Goal: Information Seeking & Learning: Compare options

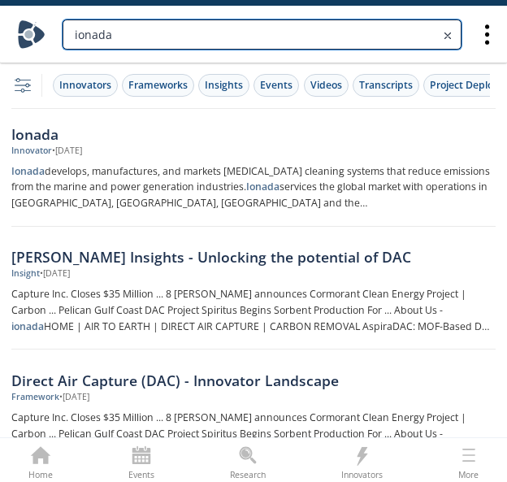
click at [202, 28] on input "ionada" at bounding box center [262, 35] width 399 height 30
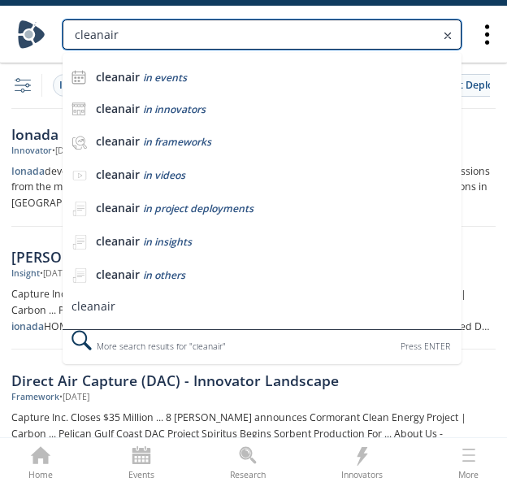
type input "cleanair"
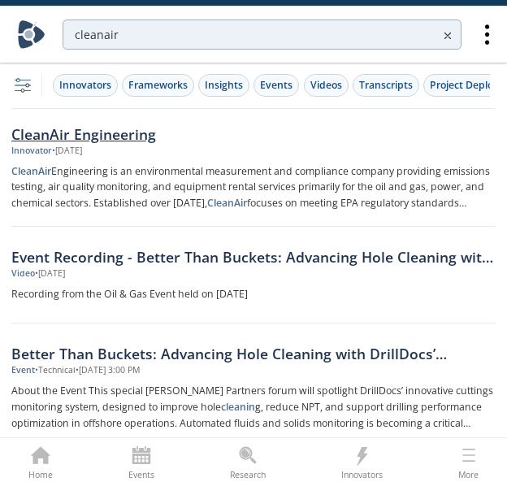
click at [109, 133] on div "CleanAir Engineering" at bounding box center [253, 134] width 484 height 21
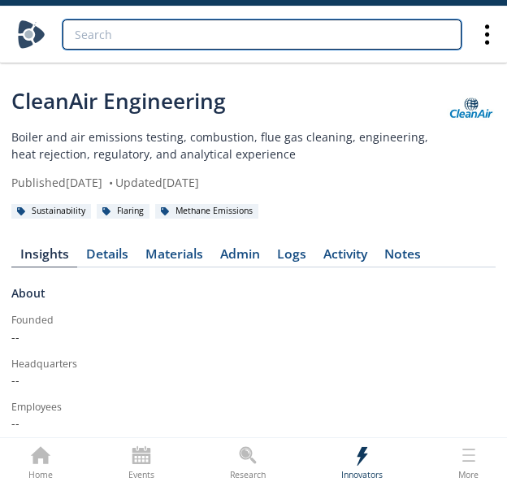
click at [189, 41] on input "search" at bounding box center [262, 35] width 399 height 30
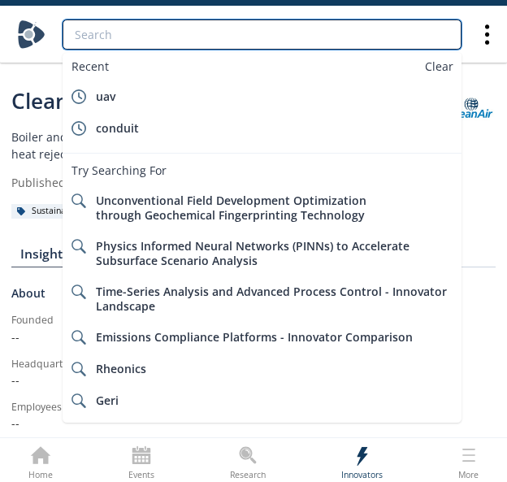
click at [356, 35] on input "search" at bounding box center [262, 35] width 399 height 30
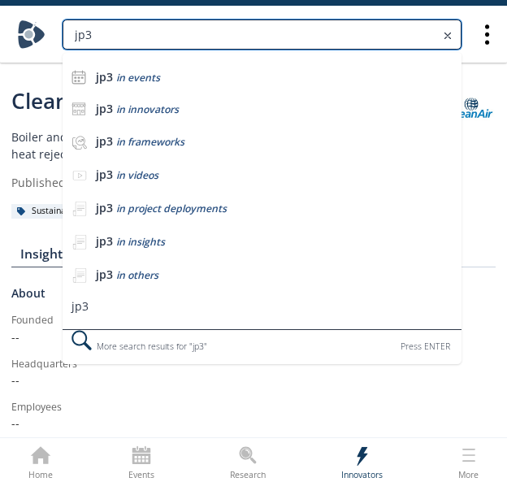
type input "jp3"
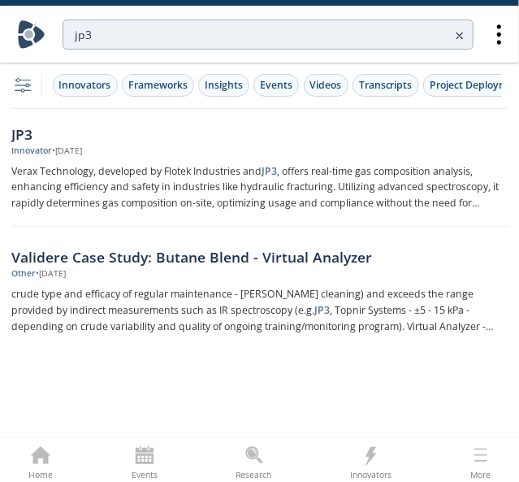
click at [71, 145] on div "• Oct 30, 2024" at bounding box center [67, 151] width 30 height 13
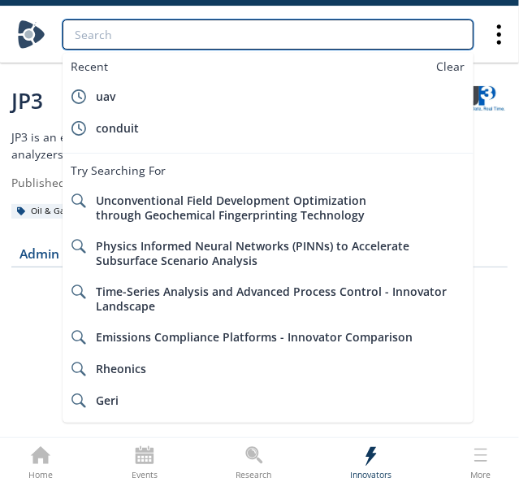
click at [397, 38] on input "search" at bounding box center [268, 35] width 411 height 30
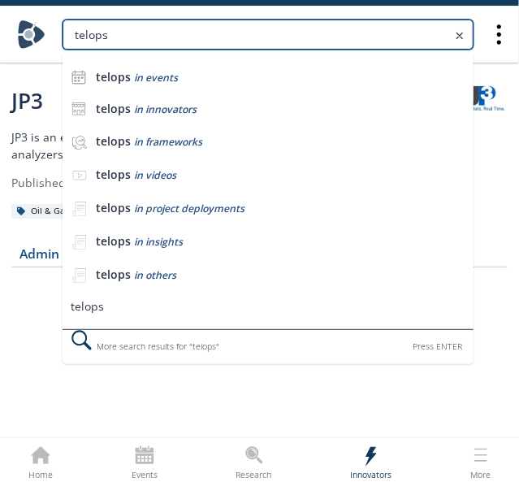
type input "telops"
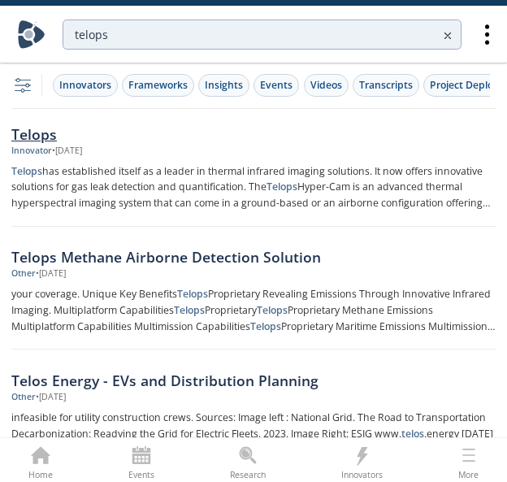
click at [82, 147] on div "• May 16, 2024" at bounding box center [67, 151] width 30 height 13
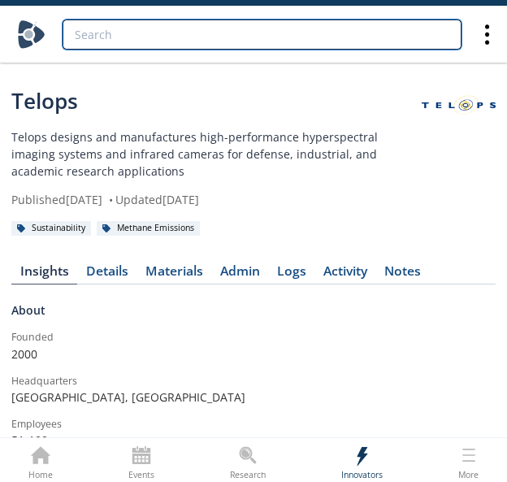
click at [395, 40] on input "search" at bounding box center [262, 35] width 399 height 30
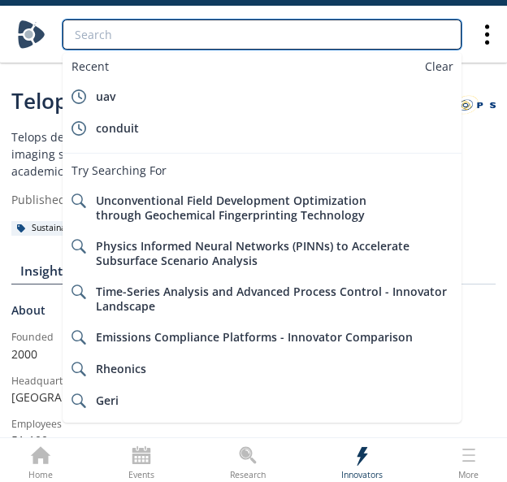
paste input "CMC Solutions"
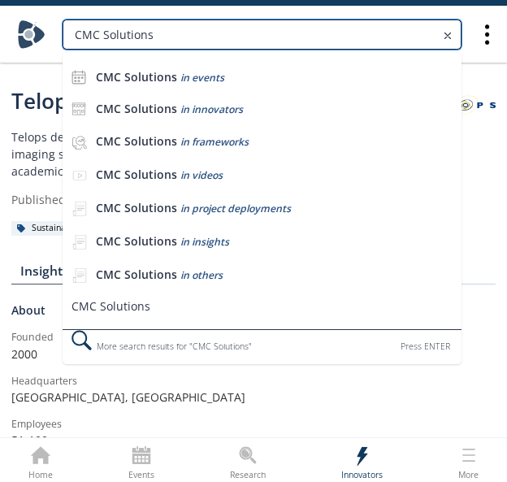
type input "CMC Solutions"
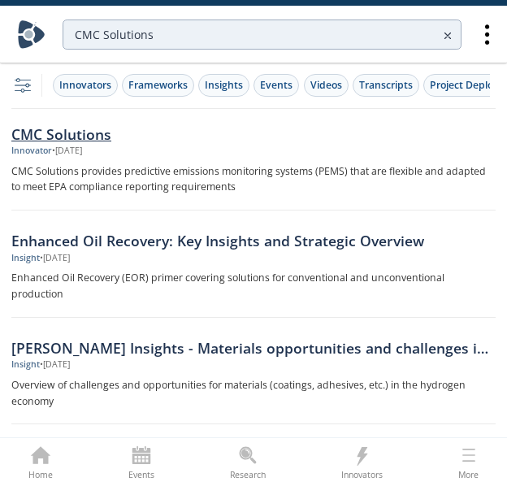
click at [163, 137] on div "CMC Solutions" at bounding box center [253, 134] width 484 height 21
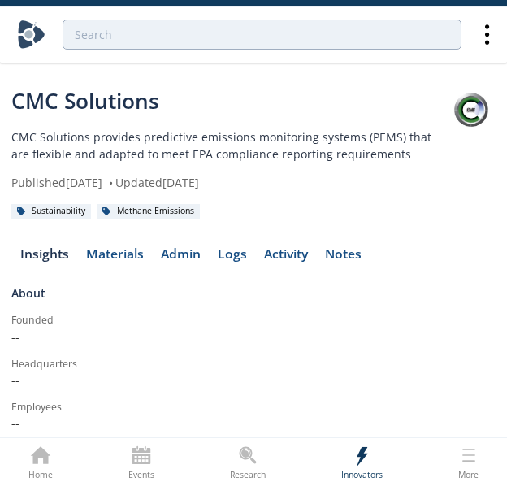
click at [147, 259] on link "Materials" at bounding box center [114, 258] width 75 height 20
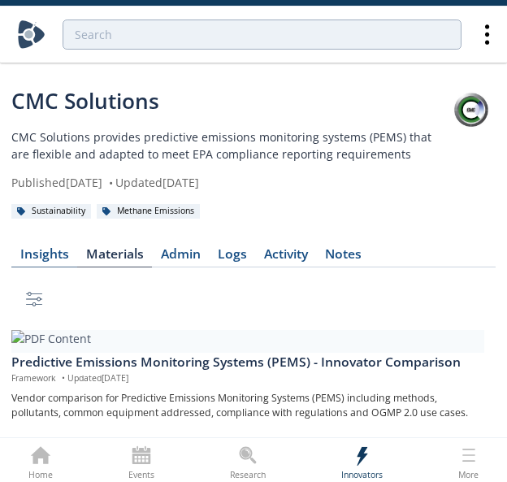
click at [39, 256] on div "Insights" at bounding box center [44, 254] width 49 height 13
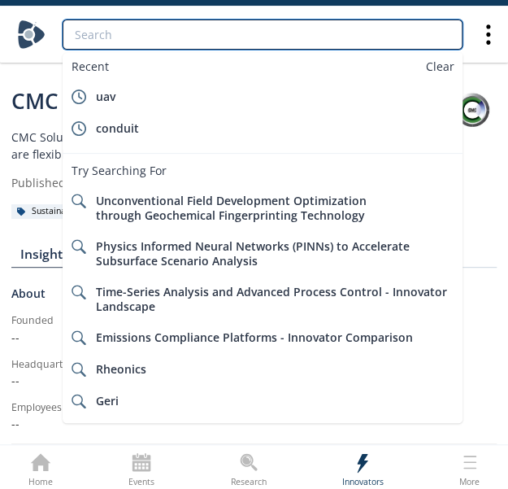
click at [283, 32] on input "search" at bounding box center [263, 35] width 400 height 30
click at [194, 28] on input "search" at bounding box center [263, 35] width 400 height 30
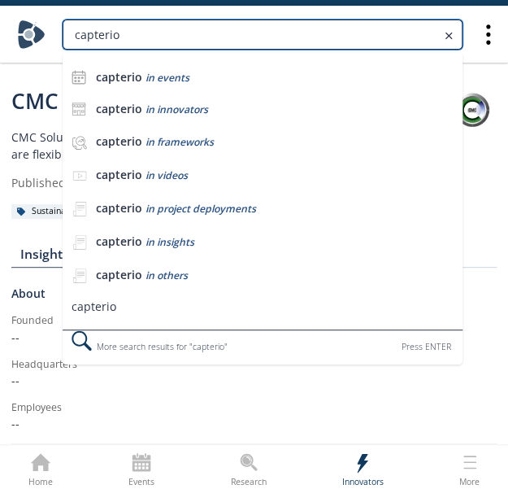
type input "capterio"
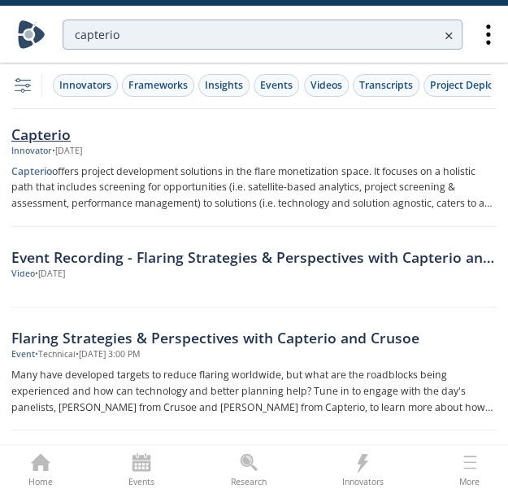
click at [76, 139] on div "Capterio" at bounding box center [253, 134] width 485 height 21
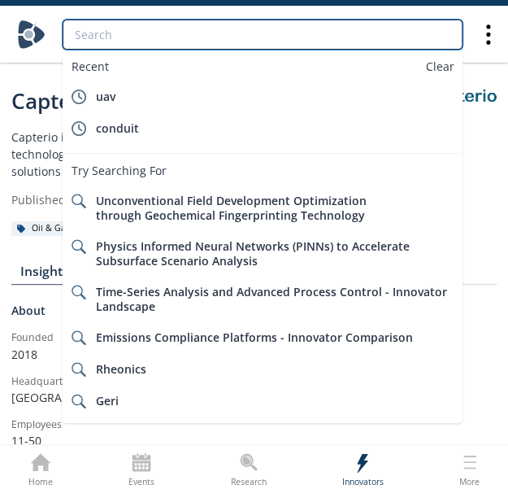
click at [363, 36] on input "search" at bounding box center [263, 35] width 400 height 30
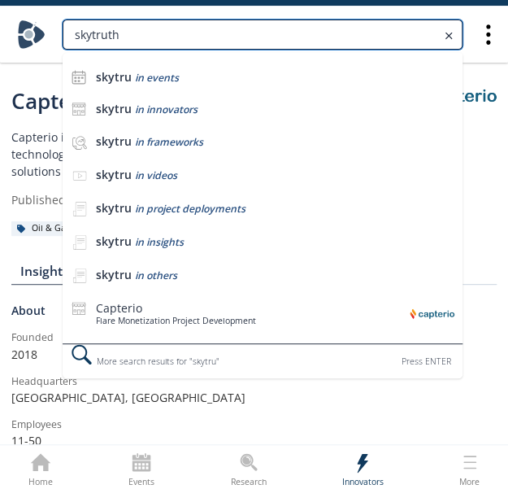
type input "skytruth"
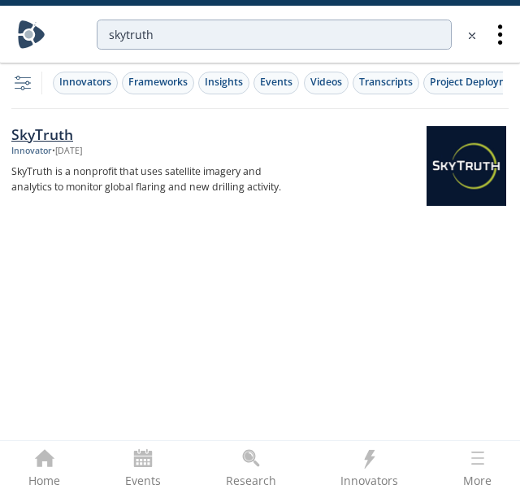
click at [72, 134] on div "SkyTruth" at bounding box center [151, 134] width 281 height 21
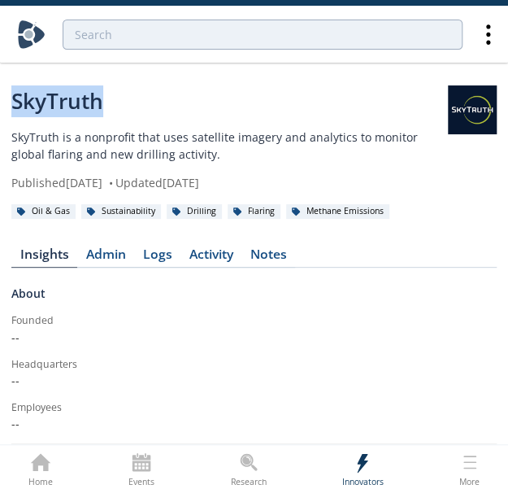
drag, startPoint x: 119, startPoint y: 112, endPoint x: -3, endPoint y: 105, distance: 122.1
click at [0, 105] on html "SkyTruth SkyTruth is a nonprofit that uses satellite imagery and analytics to m…" at bounding box center [254, 244] width 508 height 489
copy div "SkyTruth"
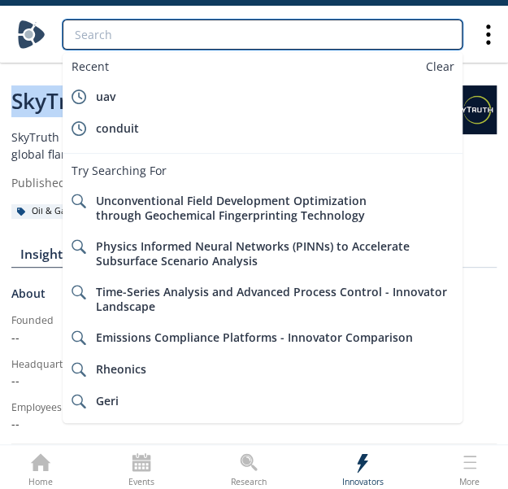
click at [384, 38] on input "search" at bounding box center [263, 35] width 400 height 30
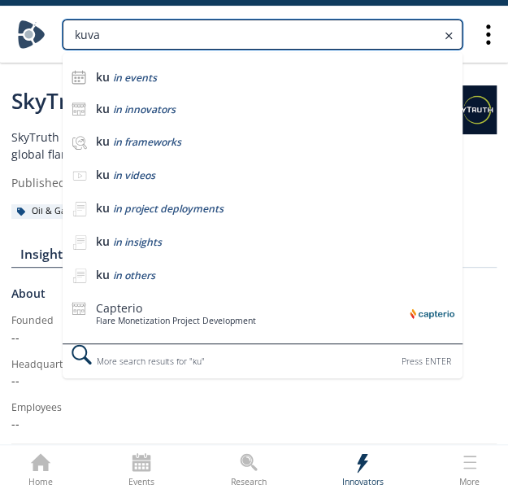
type input "kuva"
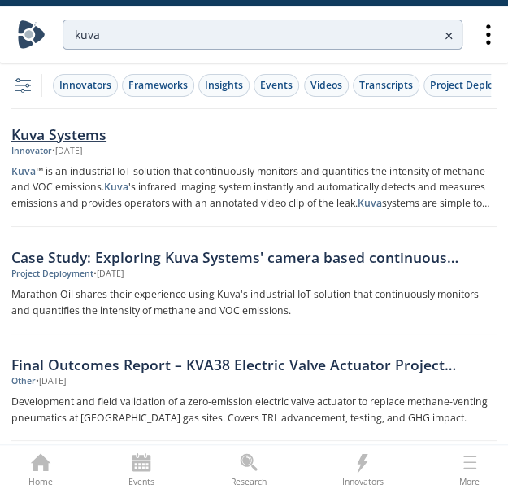
click at [88, 139] on div "Kuva Systems" at bounding box center [253, 134] width 485 height 21
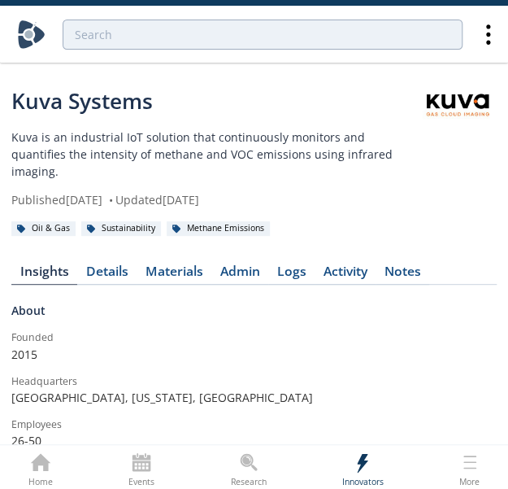
drag, startPoint x: 176, startPoint y: 262, endPoint x: 265, endPoint y: 228, distance: 95.4
click at [176, 265] on link "Materials" at bounding box center [174, 275] width 75 height 20
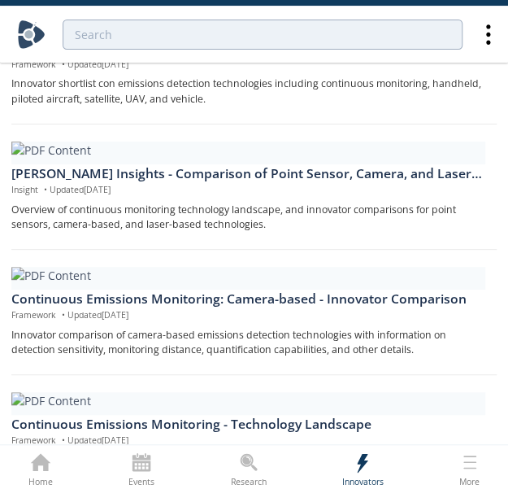
scroll to position [882, 0]
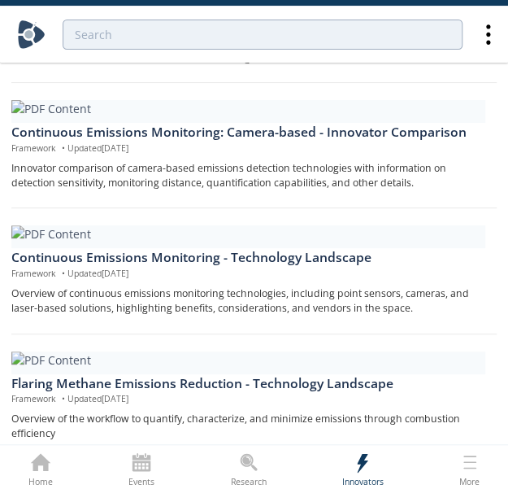
click at [388, 191] on div "Continuous Emissions Monitoring: Camera-based - Innovator Comparison Framework …" at bounding box center [253, 150] width 485 height 117
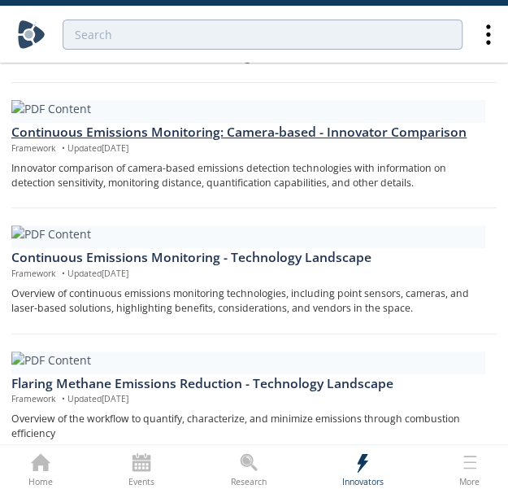
click at [380, 142] on div "Continuous Emissions Monitoring: Camera-based - Innovator Comparison" at bounding box center [248, 133] width 474 height 20
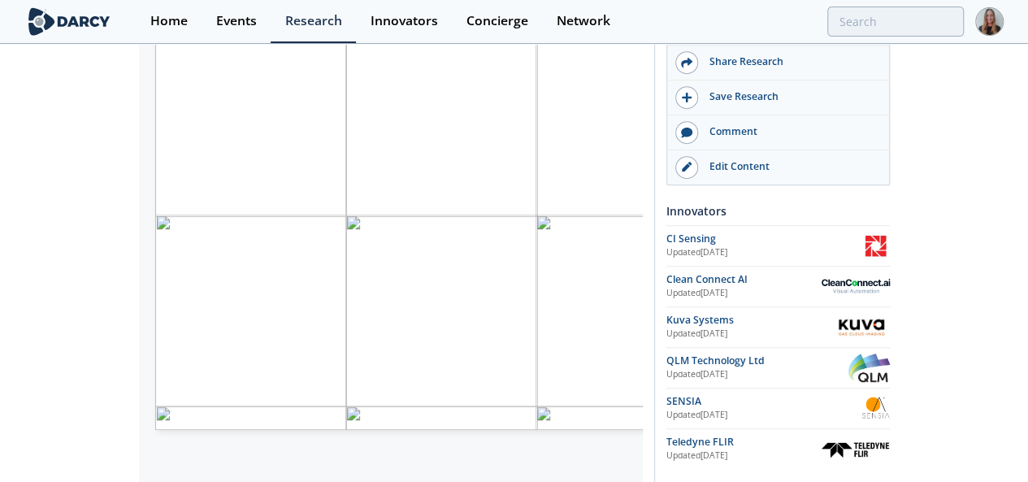
scroll to position [389, 0]
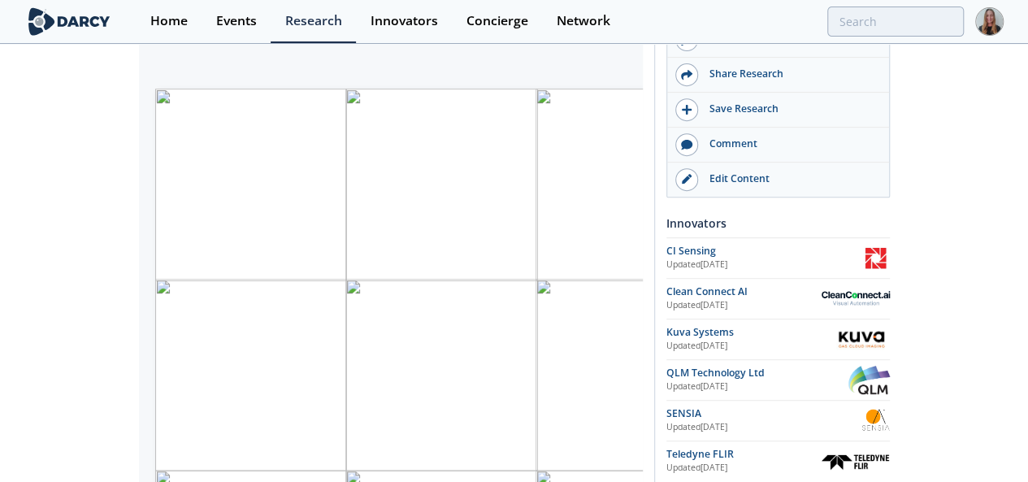
scroll to position [317, 0]
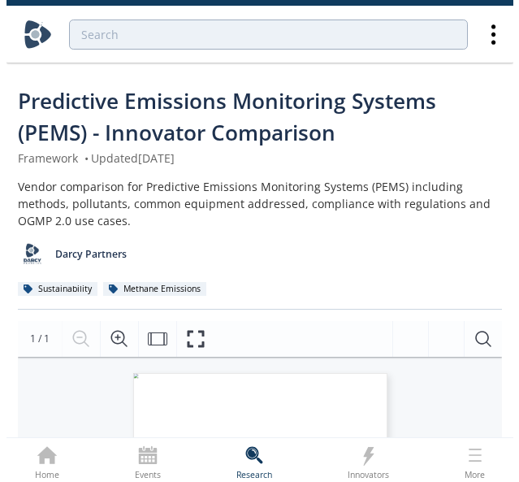
scroll to position [221, 0]
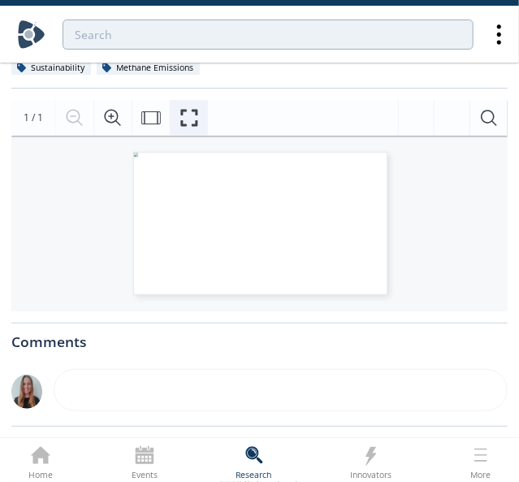
click at [202, 110] on button "Fullscreen" at bounding box center [189, 118] width 38 height 36
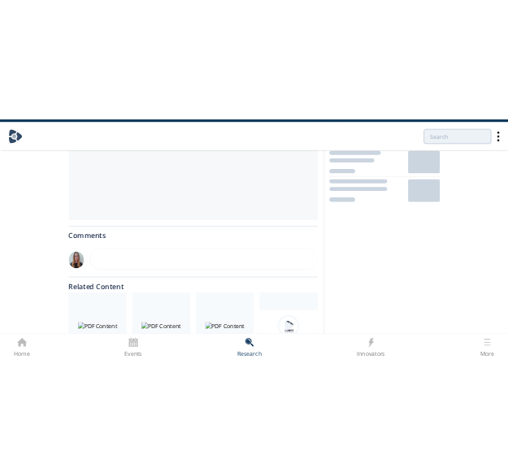
scroll to position [331, 0]
